Goal: Transaction & Acquisition: Book appointment/travel/reservation

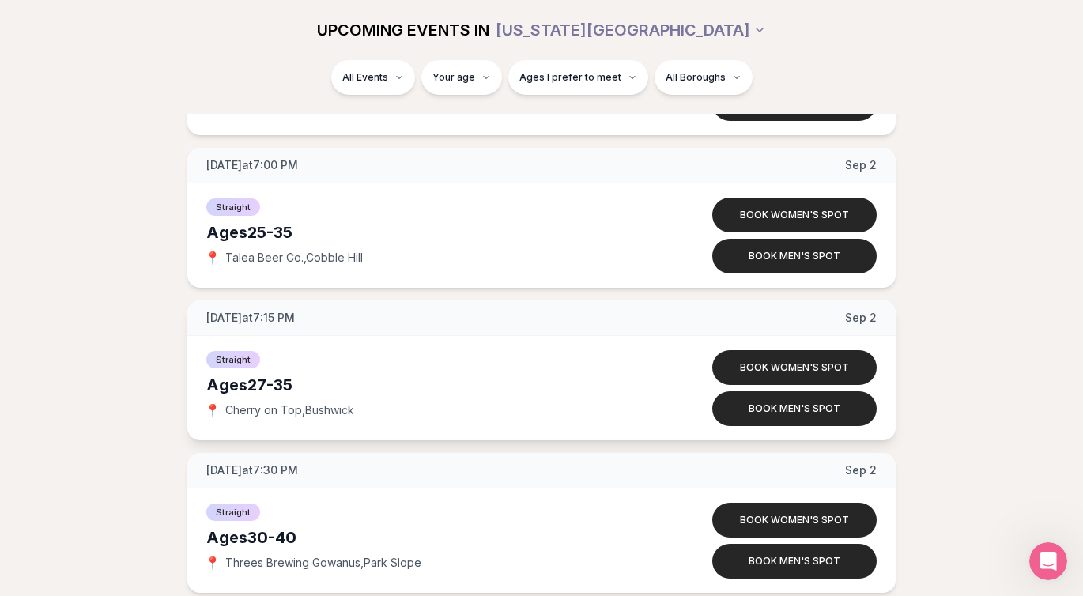
scroll to position [3548, 0]
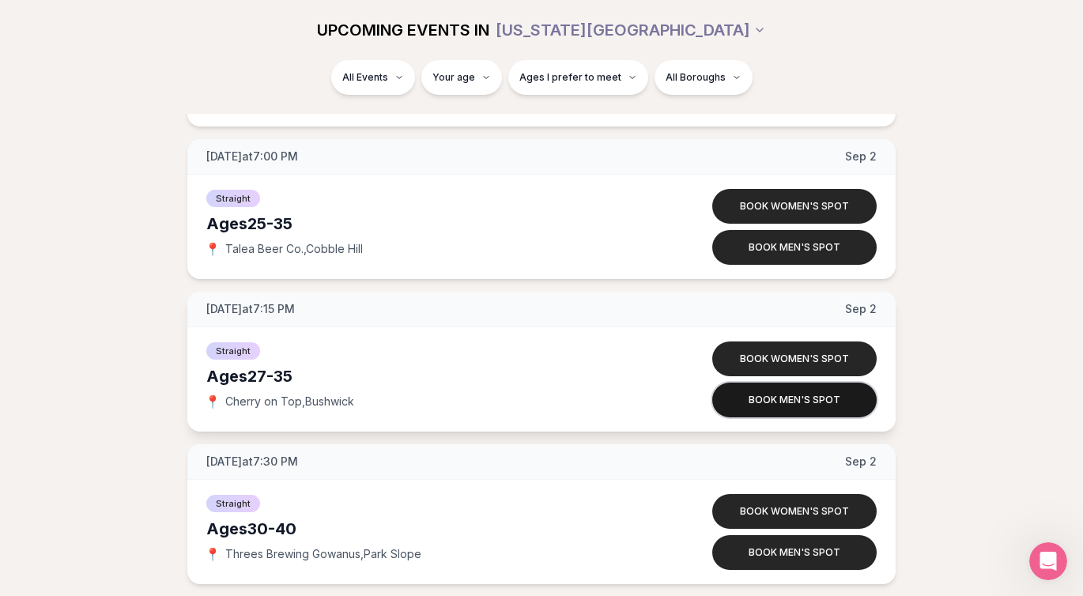
click at [783, 404] on button "Book men's spot" at bounding box center [794, 400] width 164 height 35
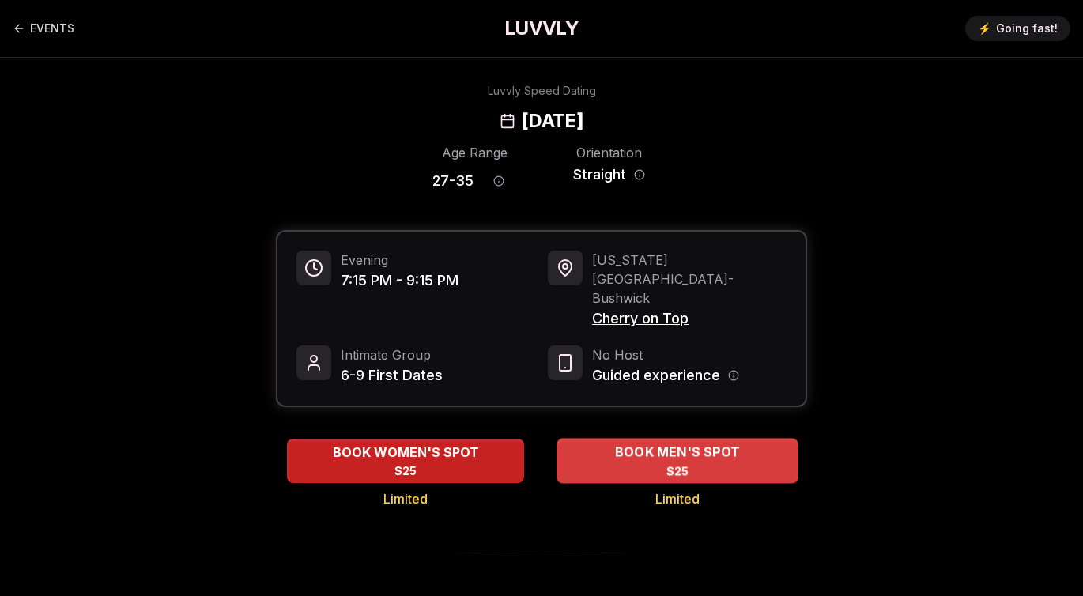
click at [644, 439] on div "BOOK MEN'S SPOT $25" at bounding box center [678, 460] width 242 height 43
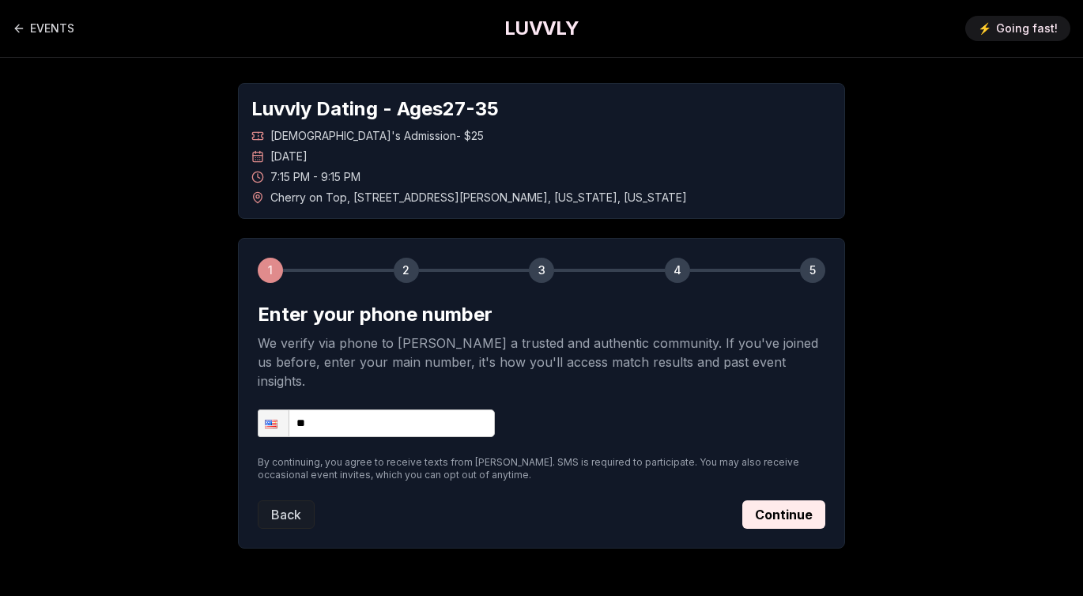
click at [395, 410] on input "**" at bounding box center [376, 424] width 237 height 28
type input "**********"
click at [797, 500] on button "Continue" at bounding box center [783, 514] width 83 height 28
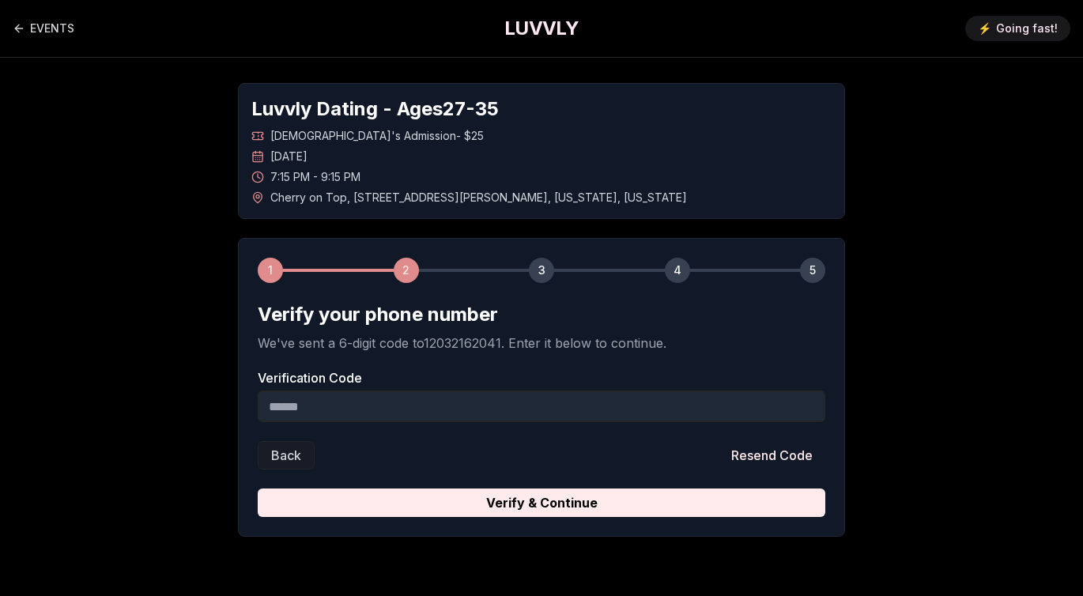
click at [396, 407] on input "Verification Code" at bounding box center [542, 407] width 568 height 32
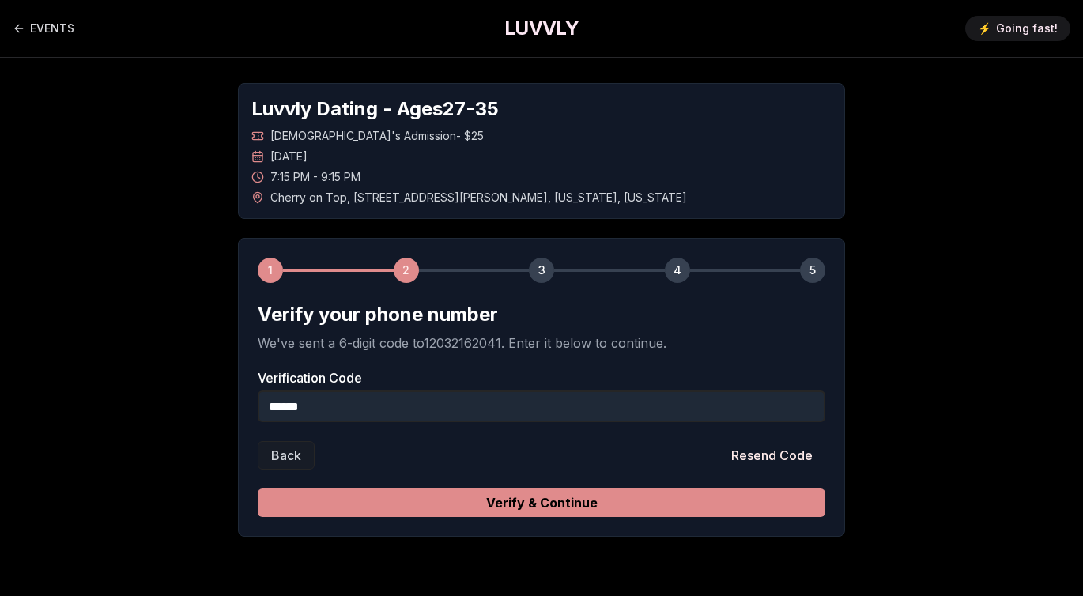
type input "******"
click at [395, 503] on button "Verify & Continue" at bounding box center [542, 503] width 568 height 28
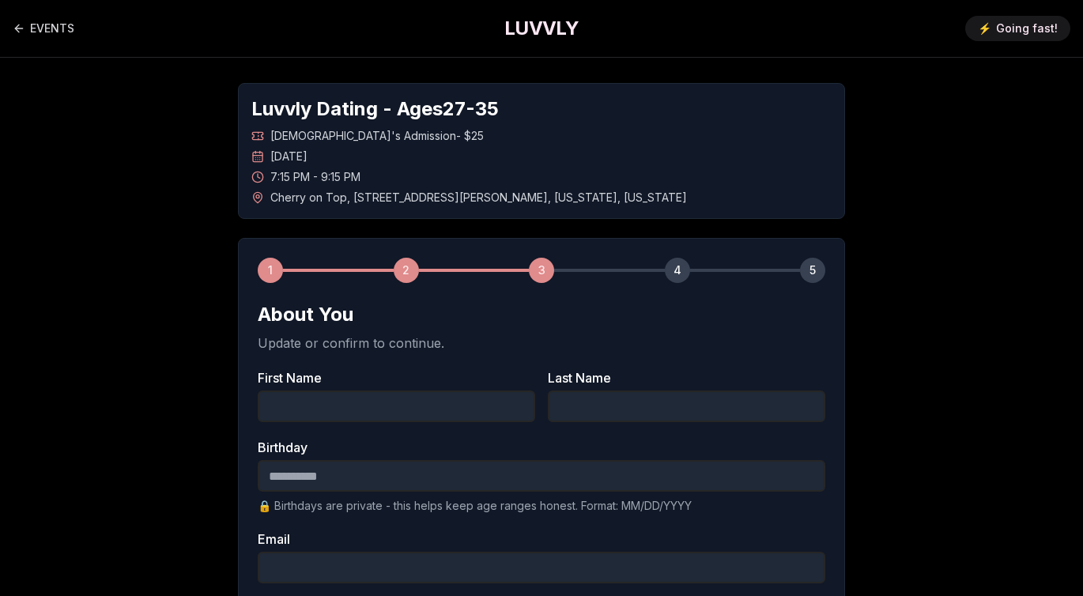
click at [345, 407] on input "First Name" at bounding box center [397, 407] width 278 height 32
type input "******"
click at [610, 411] on input "Last Name" at bounding box center [687, 407] width 278 height 32
type input "********"
click at [413, 476] on input "Birthday" at bounding box center [542, 476] width 568 height 32
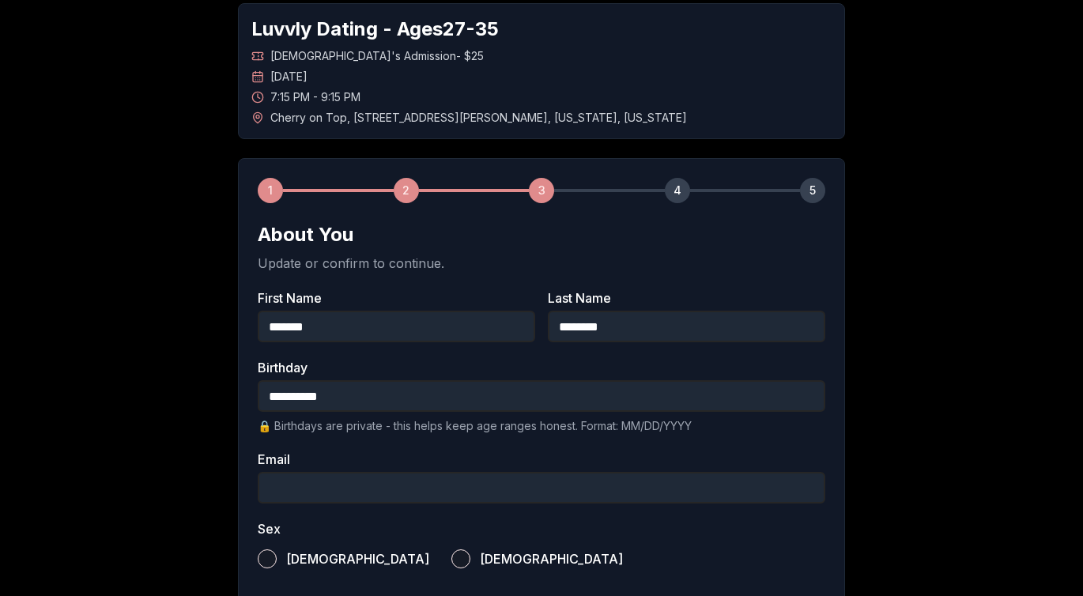
scroll to position [86, 0]
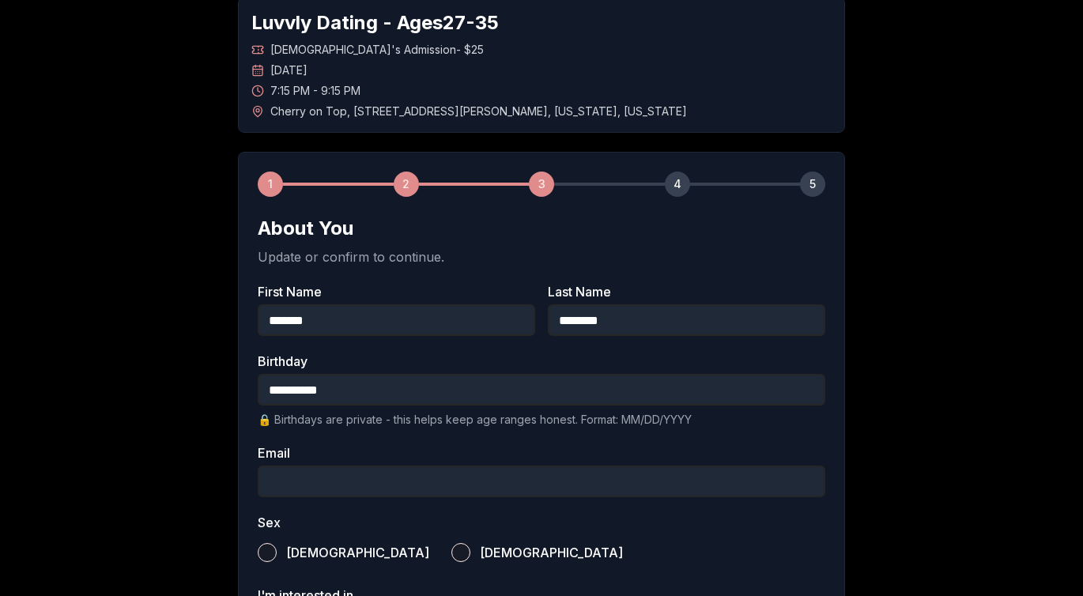
type input "**********"
click at [372, 481] on input "Email" at bounding box center [542, 482] width 568 height 32
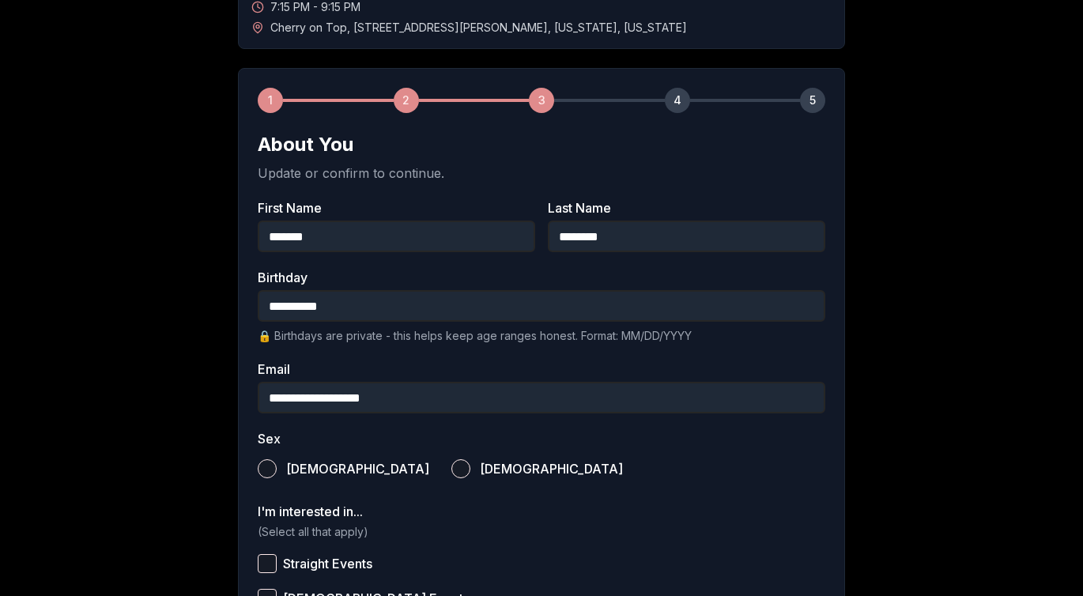
scroll to position [215, 0]
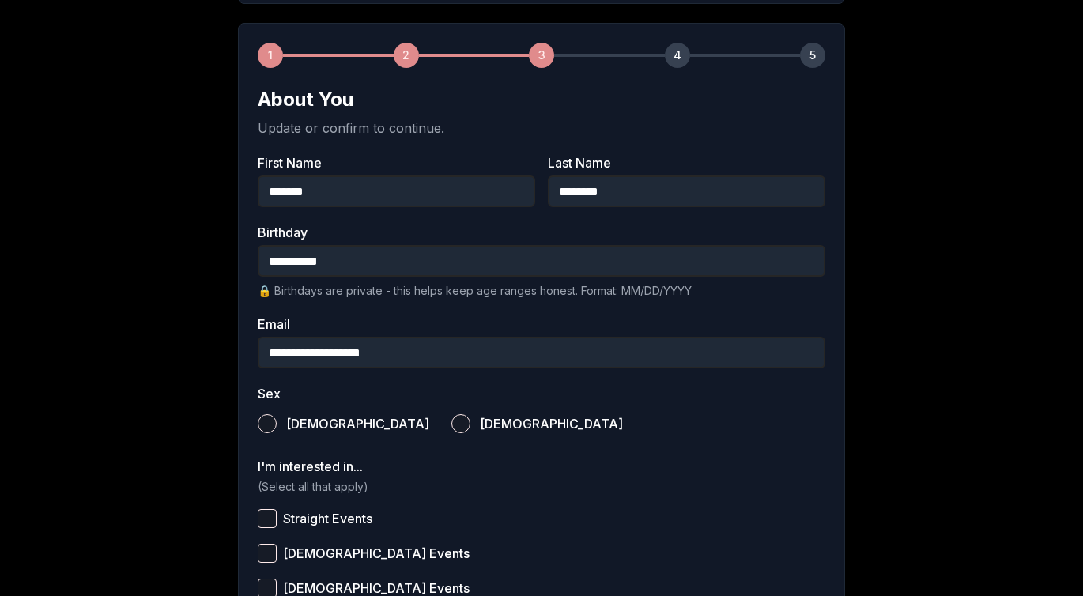
type input "**********"
click at [267, 422] on button "Male" at bounding box center [267, 423] width 19 height 19
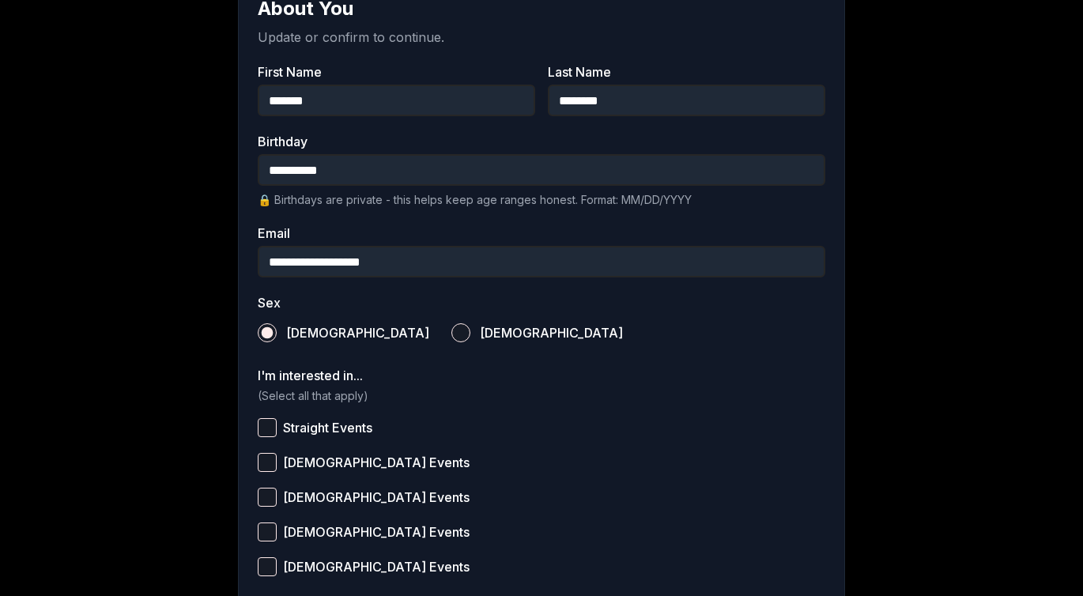
click at [268, 429] on button "Straight Events" at bounding box center [267, 427] width 19 height 19
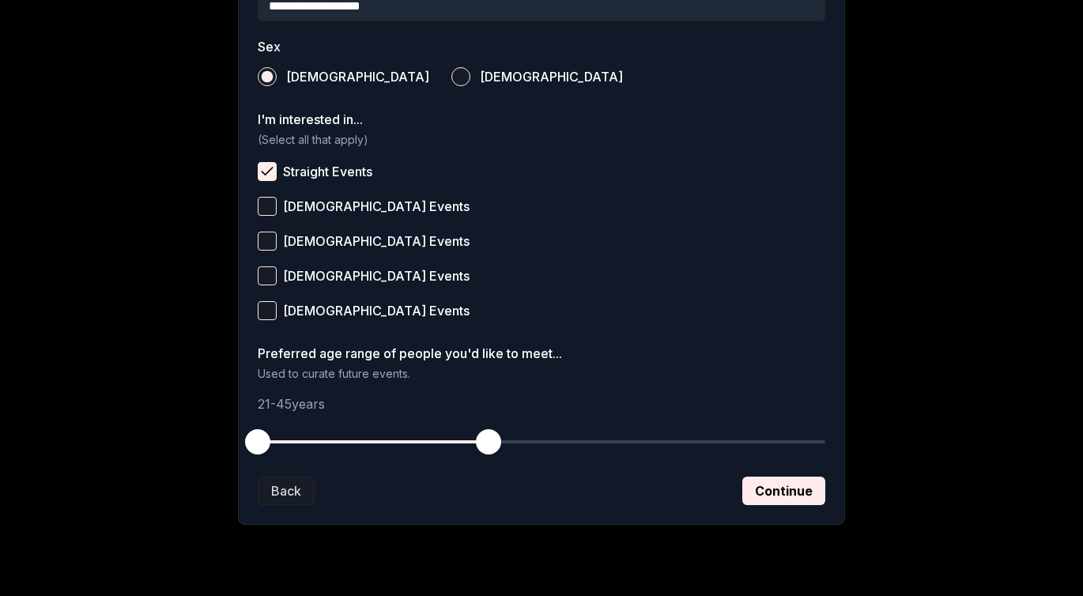
scroll to position [568, 0]
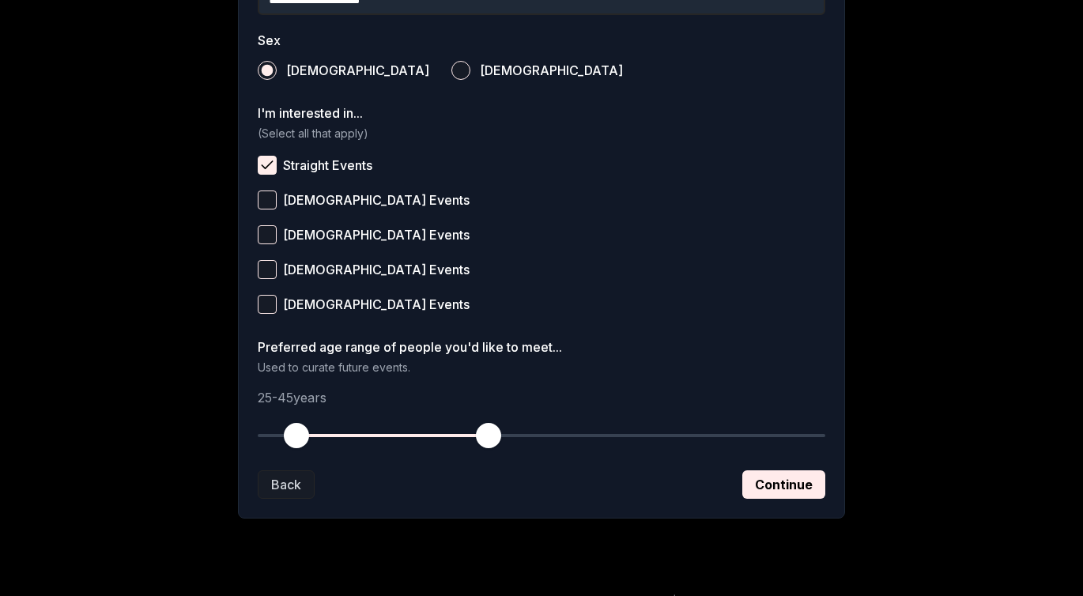
drag, startPoint x: 259, startPoint y: 436, endPoint x: 293, endPoint y: 436, distance: 34.8
click at [293, 436] on span "button" at bounding box center [296, 435] width 25 height 25
drag, startPoint x: 476, startPoint y: 432, endPoint x: 423, endPoint y: 435, distance: 53.0
click at [423, 435] on span "button" at bounding box center [421, 435] width 25 height 25
click at [765, 481] on button "Continue" at bounding box center [783, 484] width 83 height 28
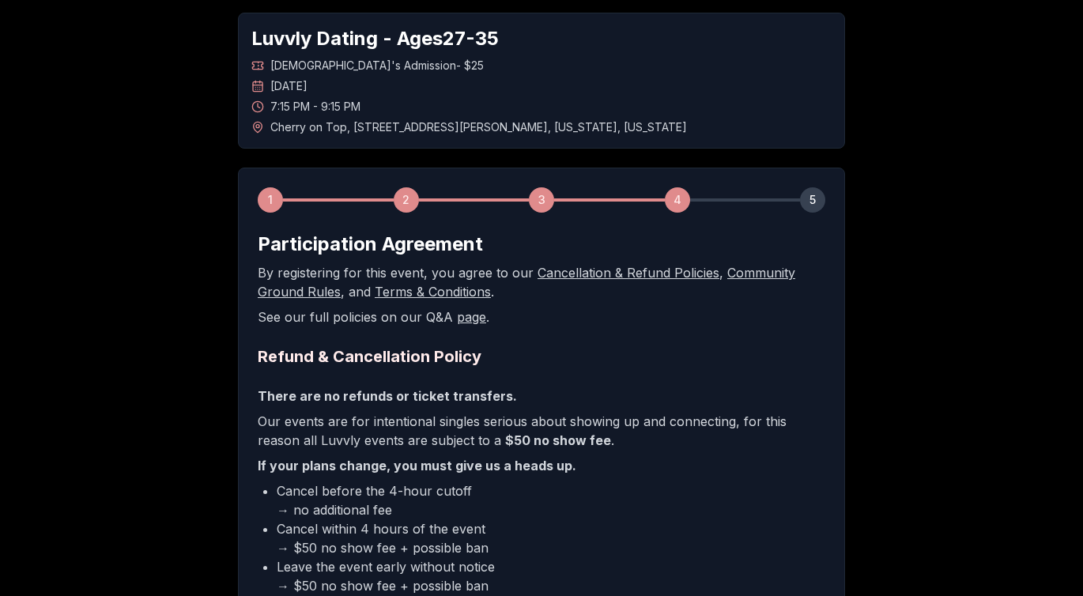
scroll to position [255, 0]
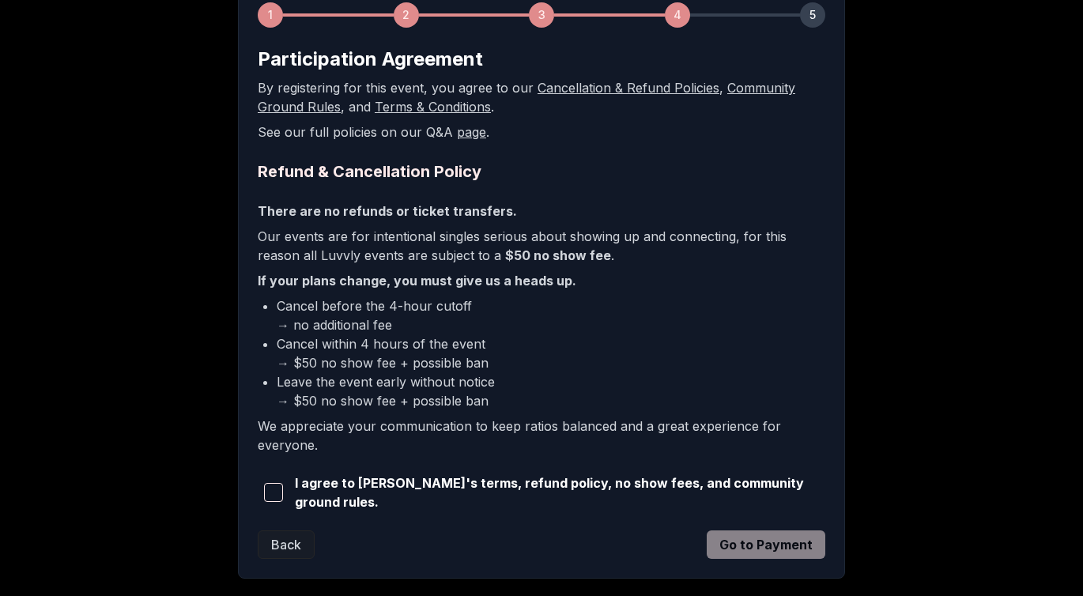
click at [269, 493] on span "button" at bounding box center [273, 492] width 19 height 19
click at [727, 538] on button "Go to Payment" at bounding box center [766, 545] width 119 height 28
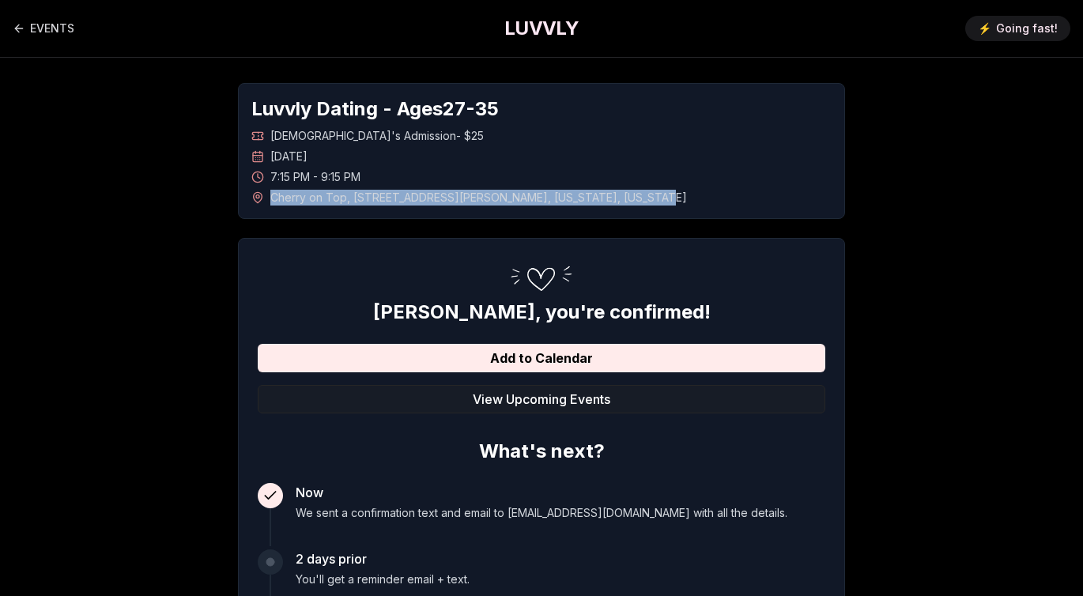
drag, startPoint x: 582, startPoint y: 194, endPoint x: 270, endPoint y: 203, distance: 311.7
click at [270, 203] on div "Cherry on Top , 379 Suydam Street , New York , New York" at bounding box center [541, 198] width 580 height 16
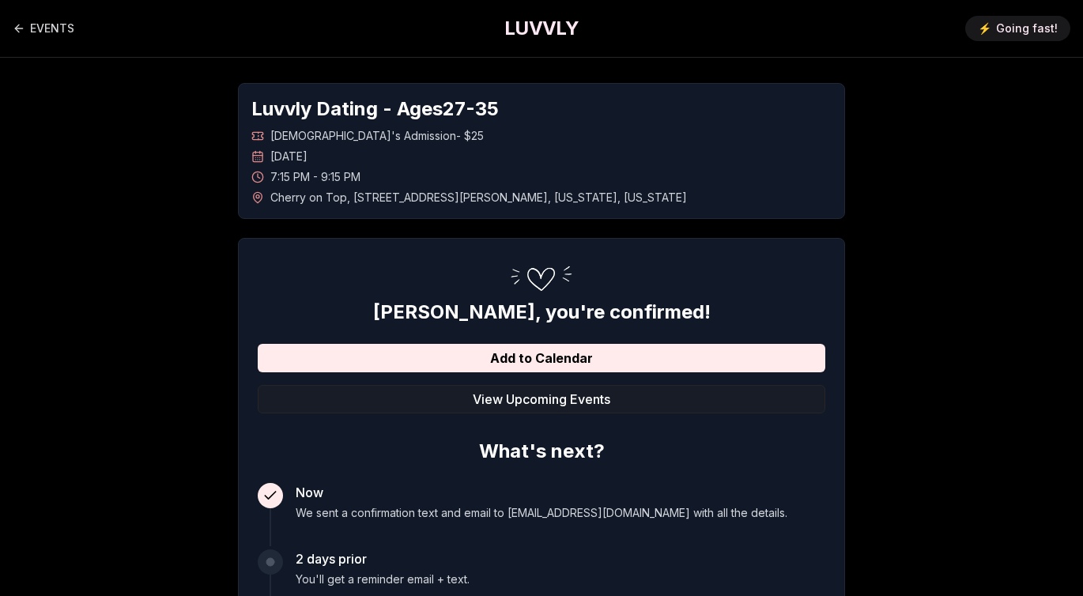
click at [489, 179] on div "7:15 PM - 9:15 PM" at bounding box center [541, 177] width 580 height 16
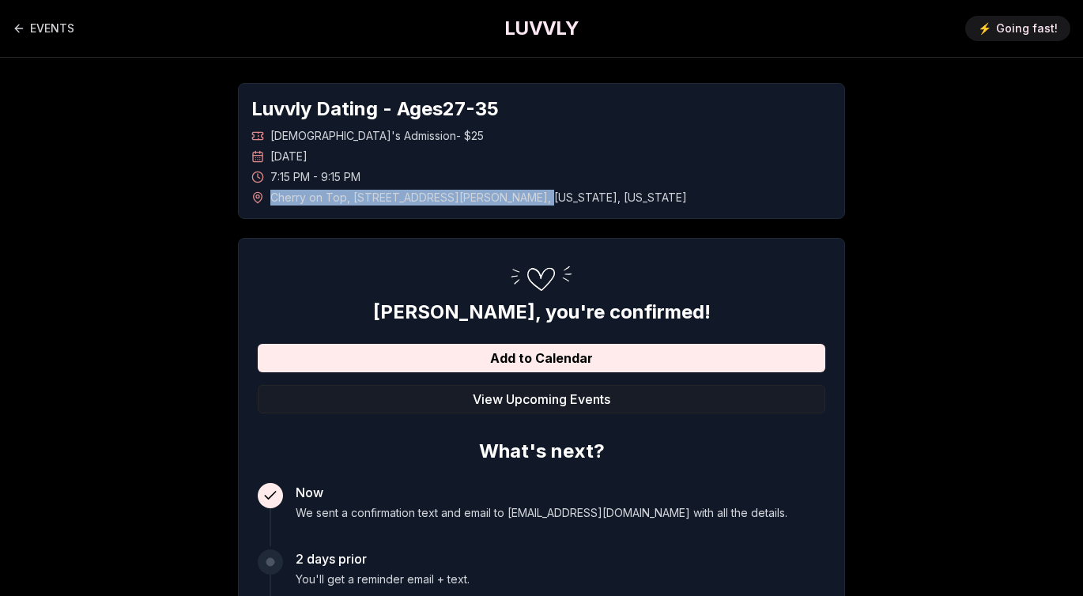
drag, startPoint x: 417, startPoint y: 200, endPoint x: 271, endPoint y: 200, distance: 146.3
click at [271, 200] on span "Cherry on Top , 379 Suydam Street , New York , New York" at bounding box center [478, 198] width 417 height 16
copy span "Cherry on Top , 379 Suydam Street ,"
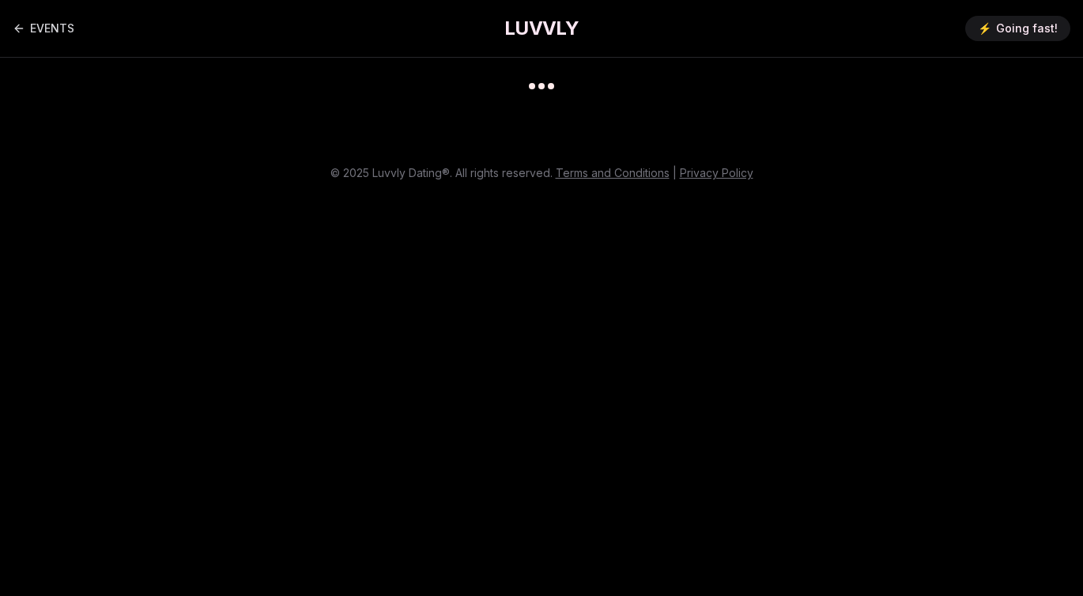
click at [549, 17] on h1 "LUVVLY" at bounding box center [541, 28] width 74 height 25
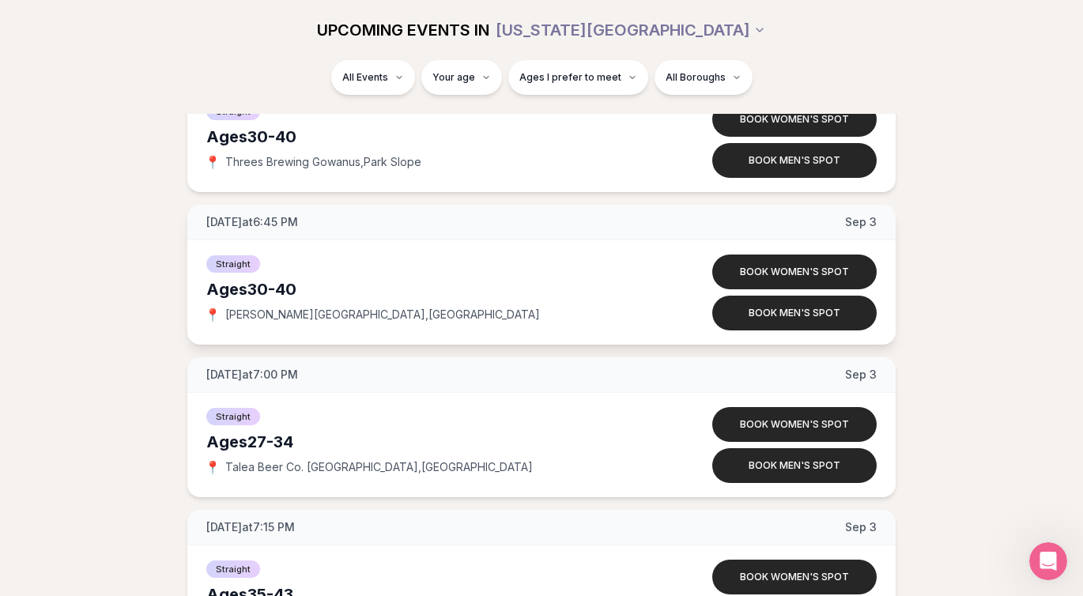
scroll to position [3948, 0]
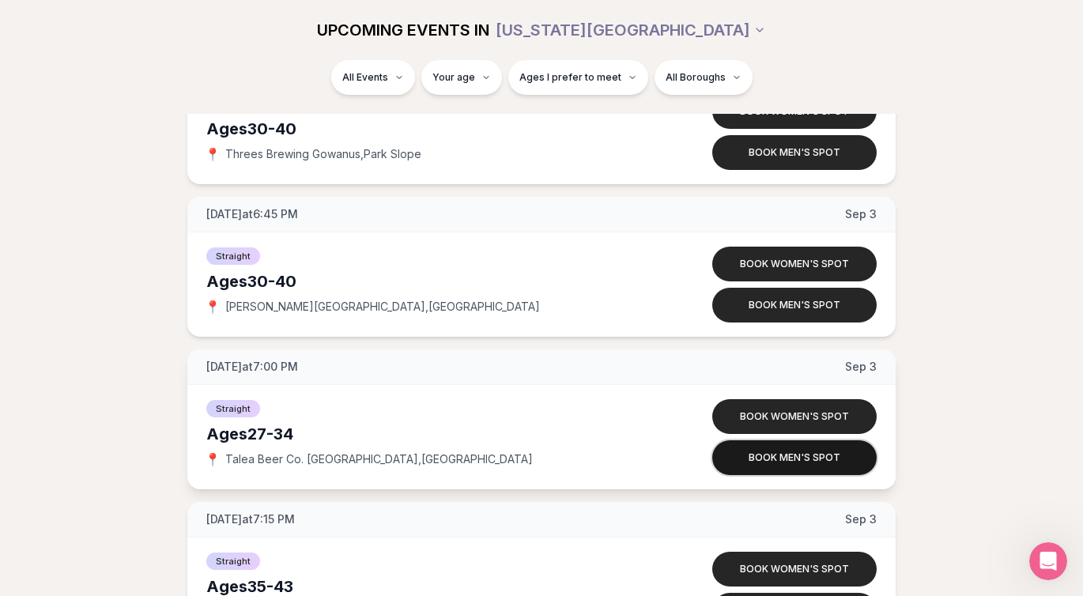
click at [751, 453] on button "Book men's spot" at bounding box center [794, 457] width 164 height 35
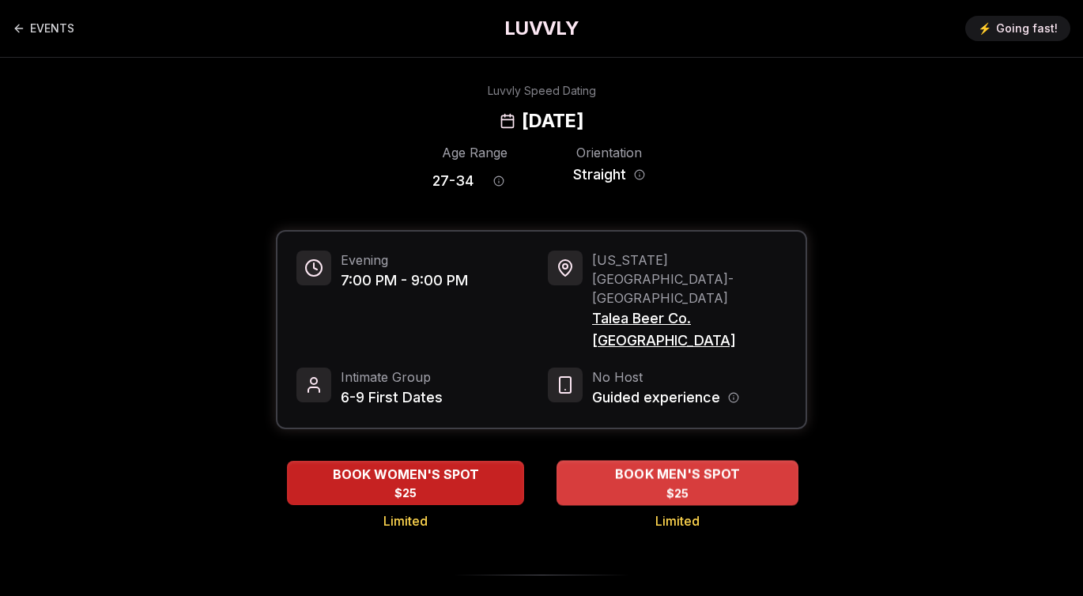
click at [637, 465] on span "BOOK MEN'S SPOT" at bounding box center [677, 474] width 131 height 19
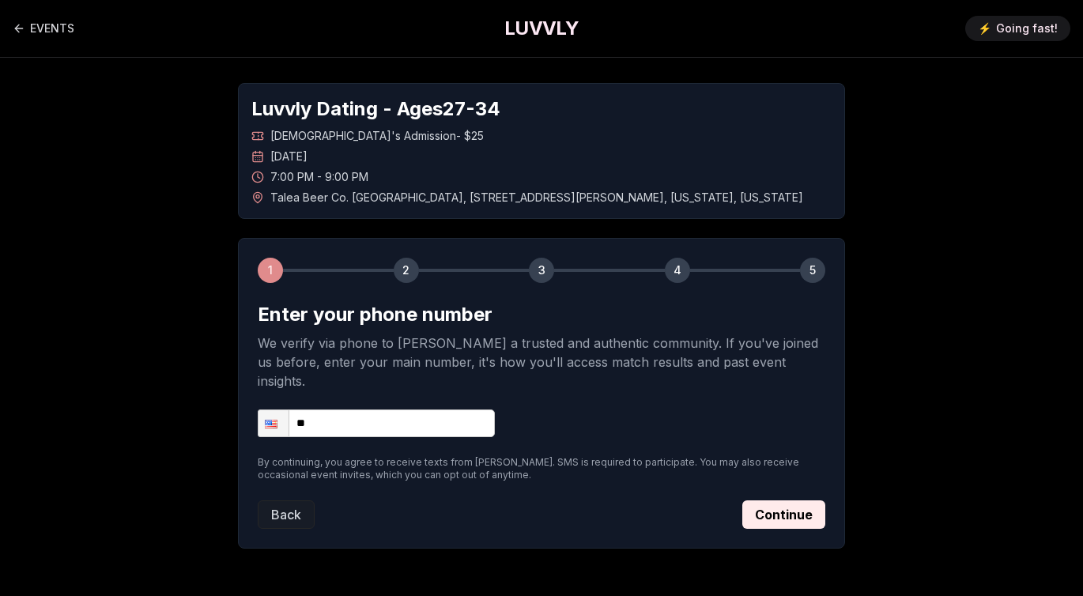
click at [397, 410] on input "**" at bounding box center [376, 424] width 237 height 28
type input "**********"
click at [790, 500] on button "Continue" at bounding box center [783, 514] width 83 height 28
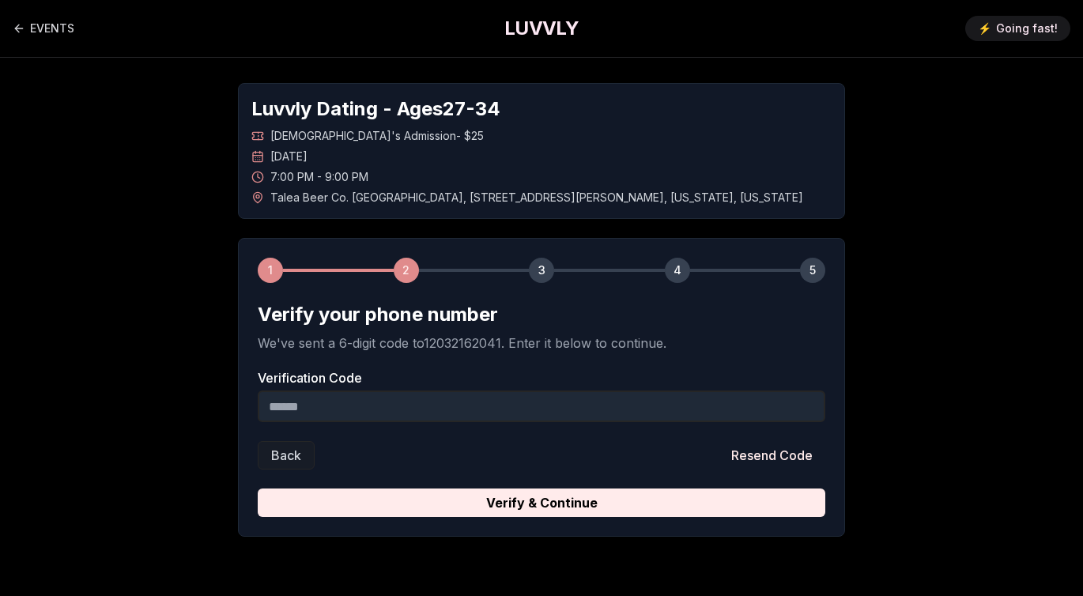
click at [515, 408] on input "Verification Code" at bounding box center [542, 407] width 568 height 32
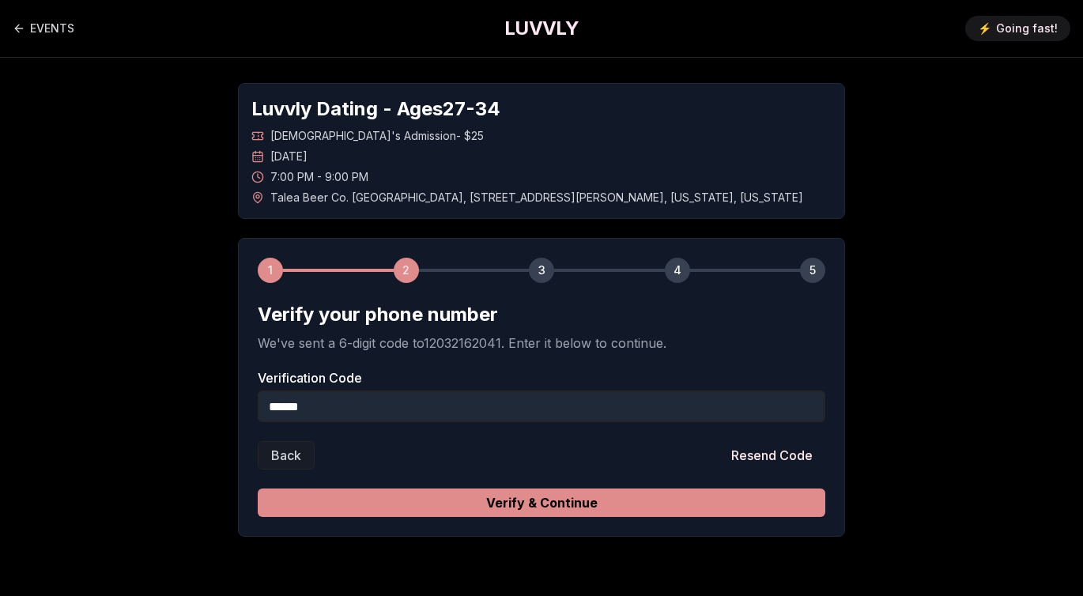
type input "******"
click at [556, 508] on button "Verify & Continue" at bounding box center [542, 503] width 568 height 28
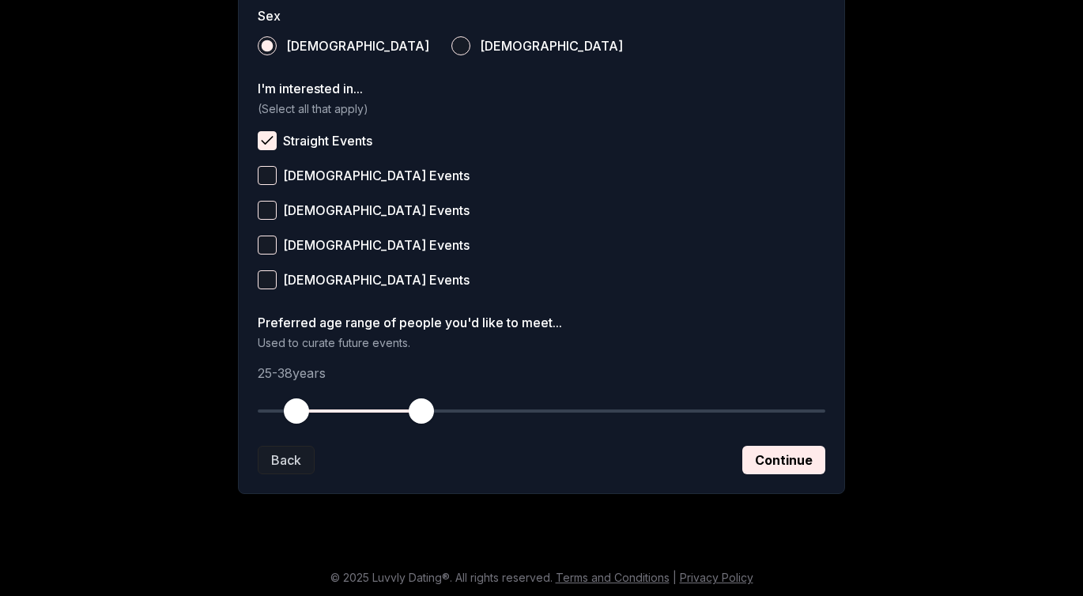
scroll to position [595, 0]
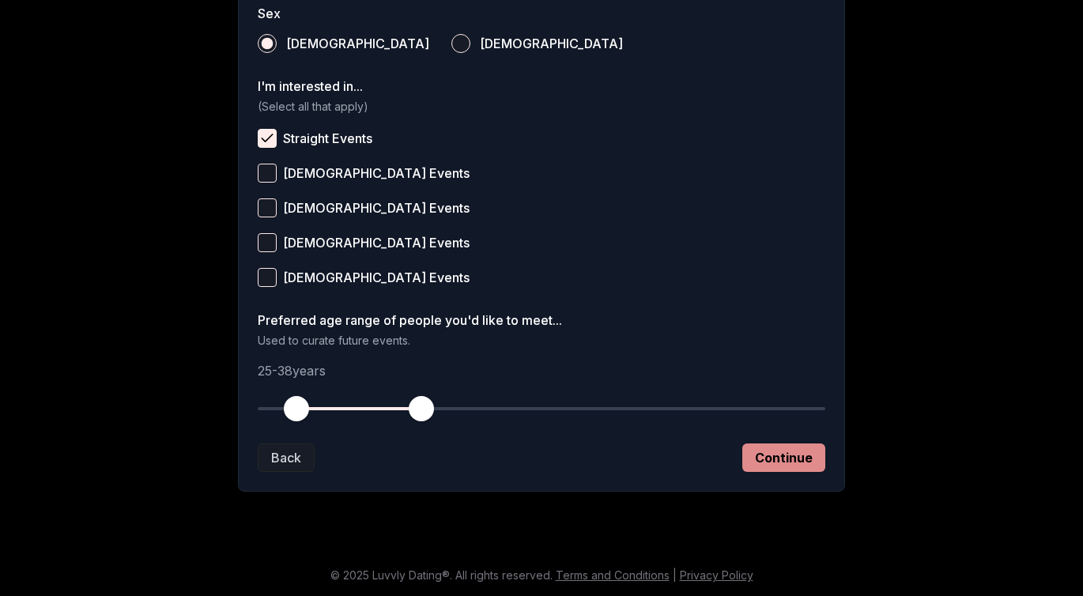
click at [796, 453] on button "Continue" at bounding box center [783, 458] width 83 height 28
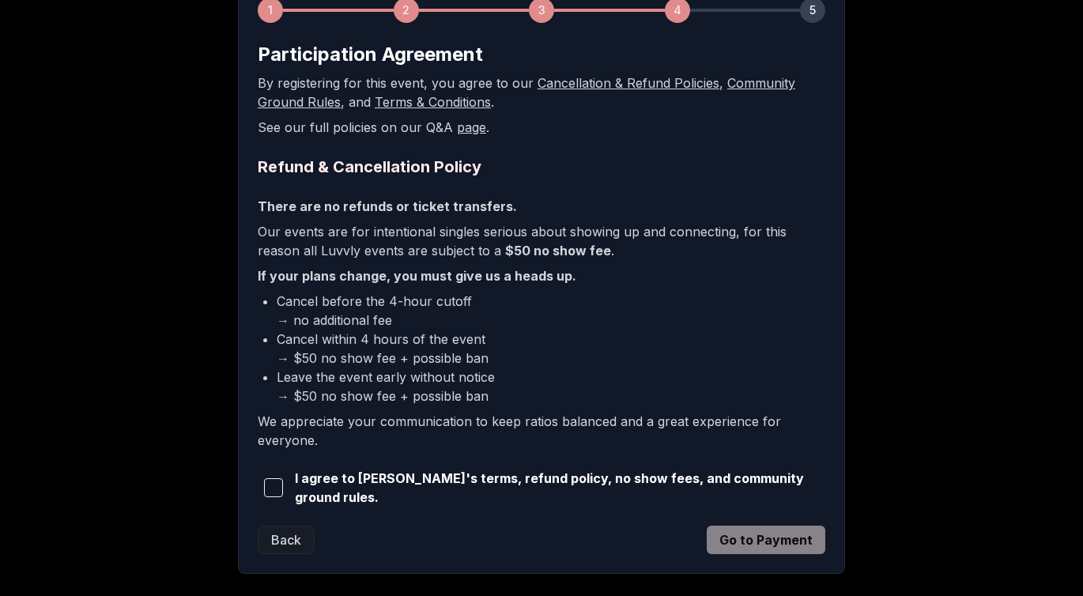
scroll to position [339, 0]
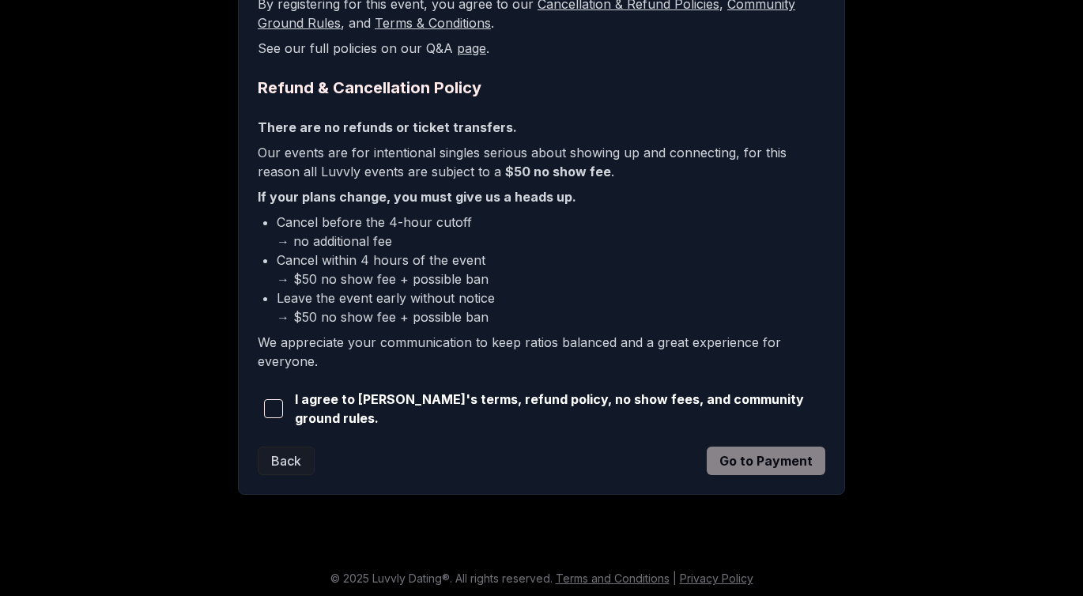
click at [274, 402] on span "button" at bounding box center [273, 408] width 19 height 19
click at [755, 448] on button "Go to Payment" at bounding box center [766, 461] width 119 height 28
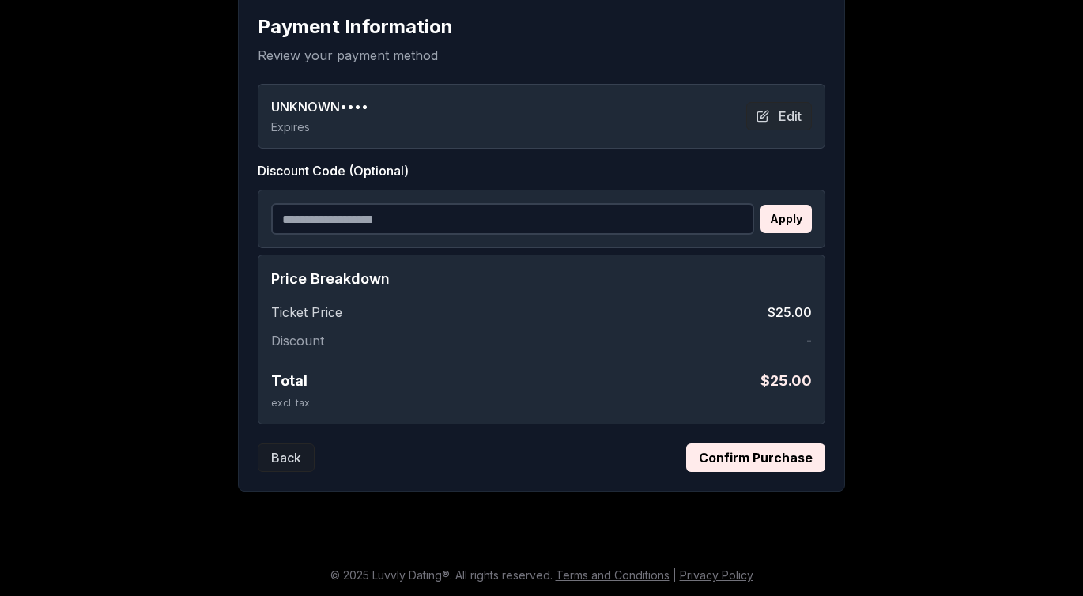
click at [731, 459] on button "Confirm Purchase" at bounding box center [755, 458] width 139 height 28
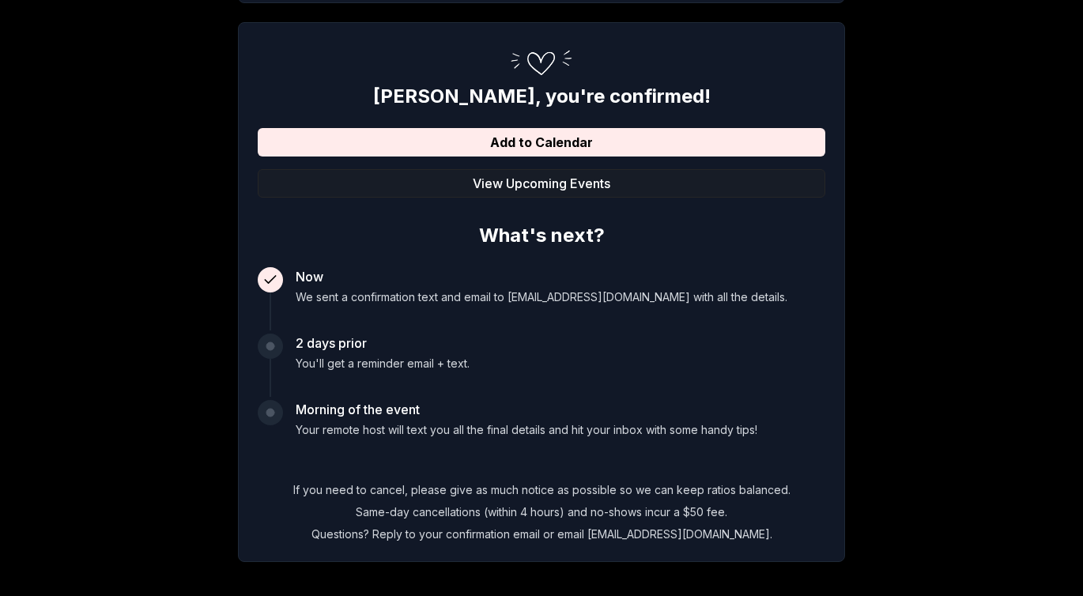
scroll to position [214, 0]
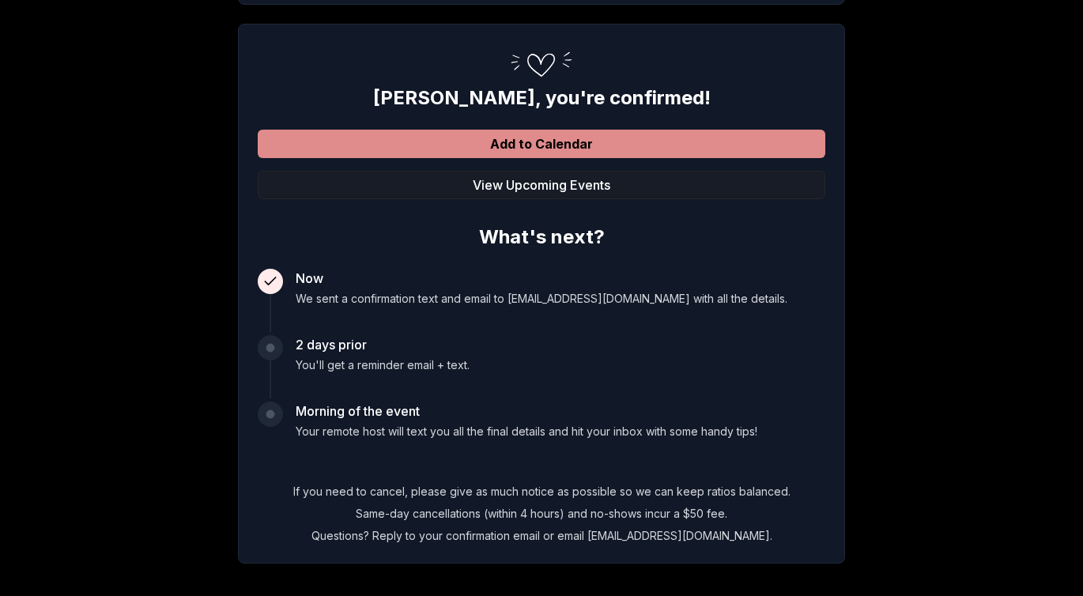
click at [580, 144] on button "Add to Calendar" at bounding box center [542, 144] width 568 height 28
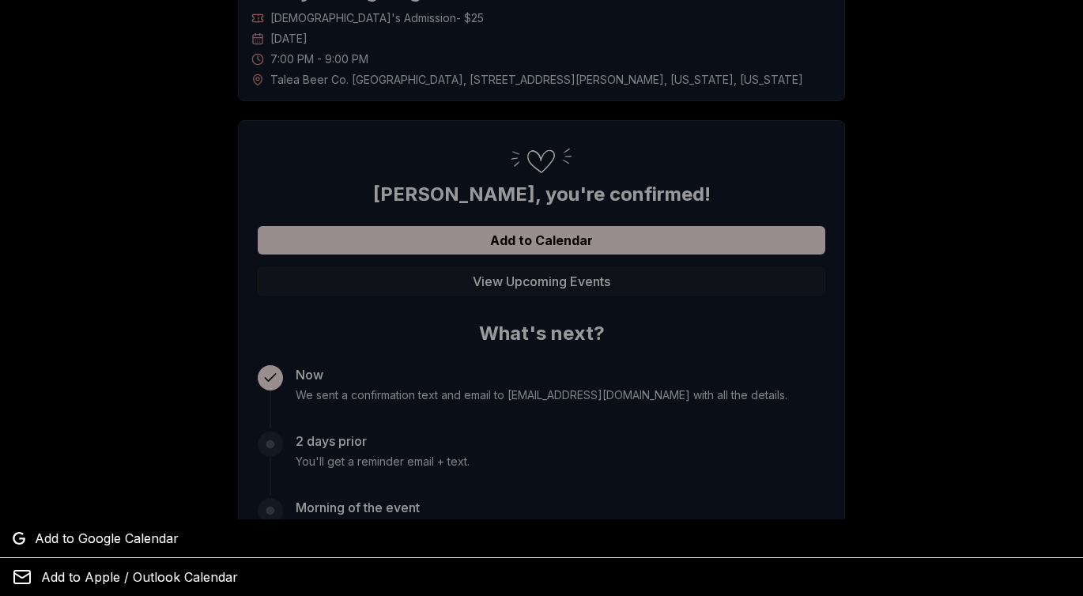
scroll to position [0, 0]
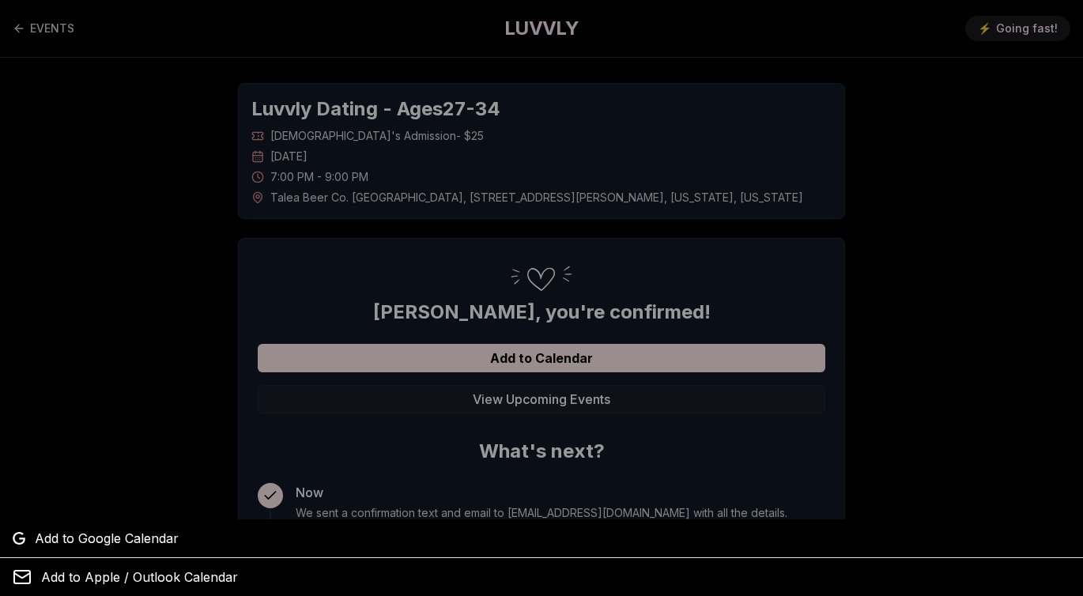
click at [463, 195] on div at bounding box center [541, 298] width 1083 height 596
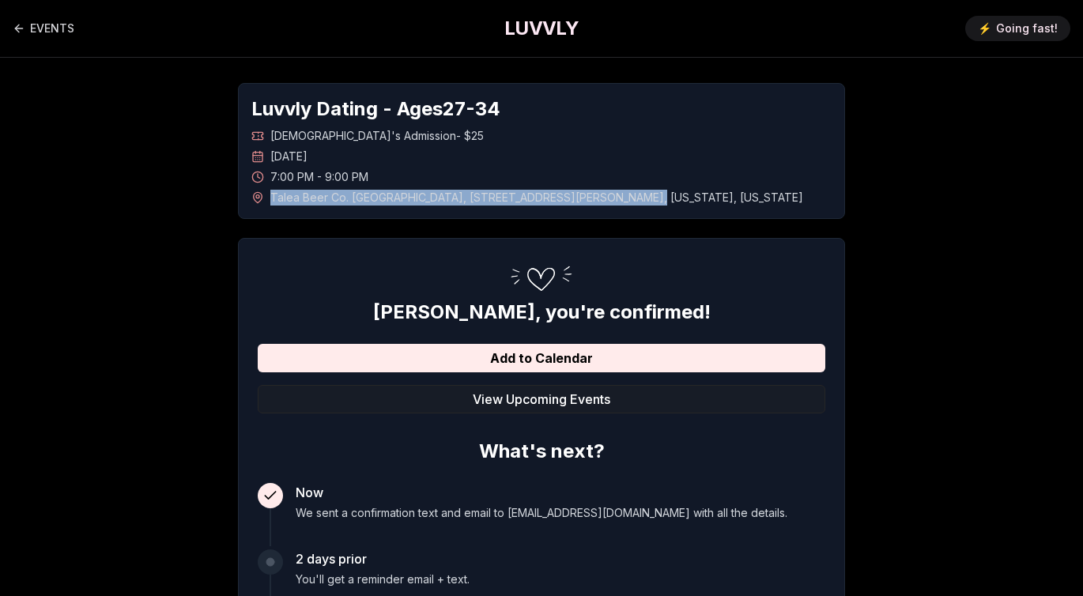
drag, startPoint x: 534, startPoint y: 197, endPoint x: 269, endPoint y: 202, distance: 265.7
click at [269, 202] on div "Talea Beer Co. Williamsburg , 87 Richardson Street , New York , New York" at bounding box center [541, 198] width 580 height 16
copy span "Talea Beer Co. Williamsburg , 87 Richardson Street ,"
